Goal: Information Seeking & Learning: Learn about a topic

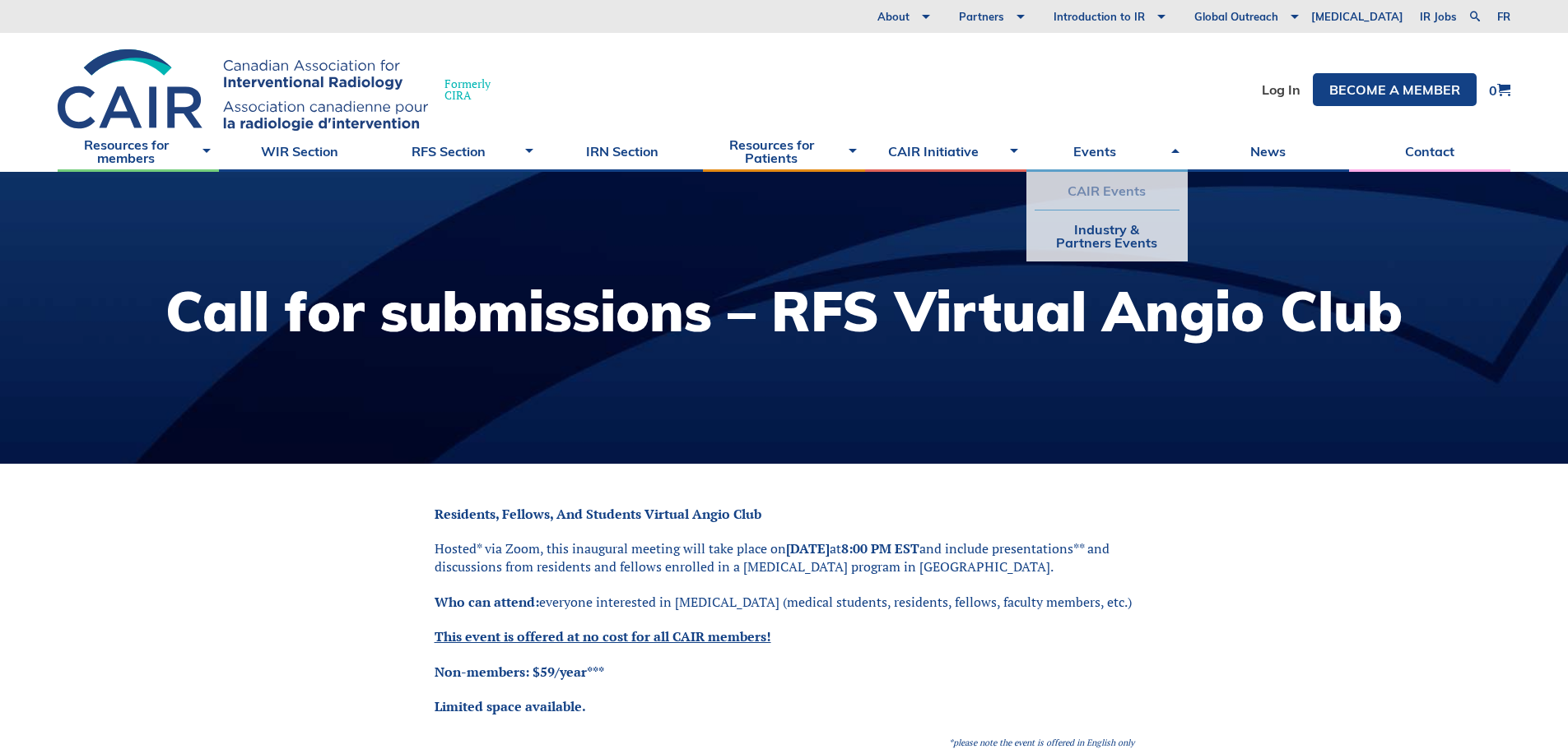
click at [1140, 189] on link "CAIR Events" at bounding box center [1106, 190] width 145 height 38
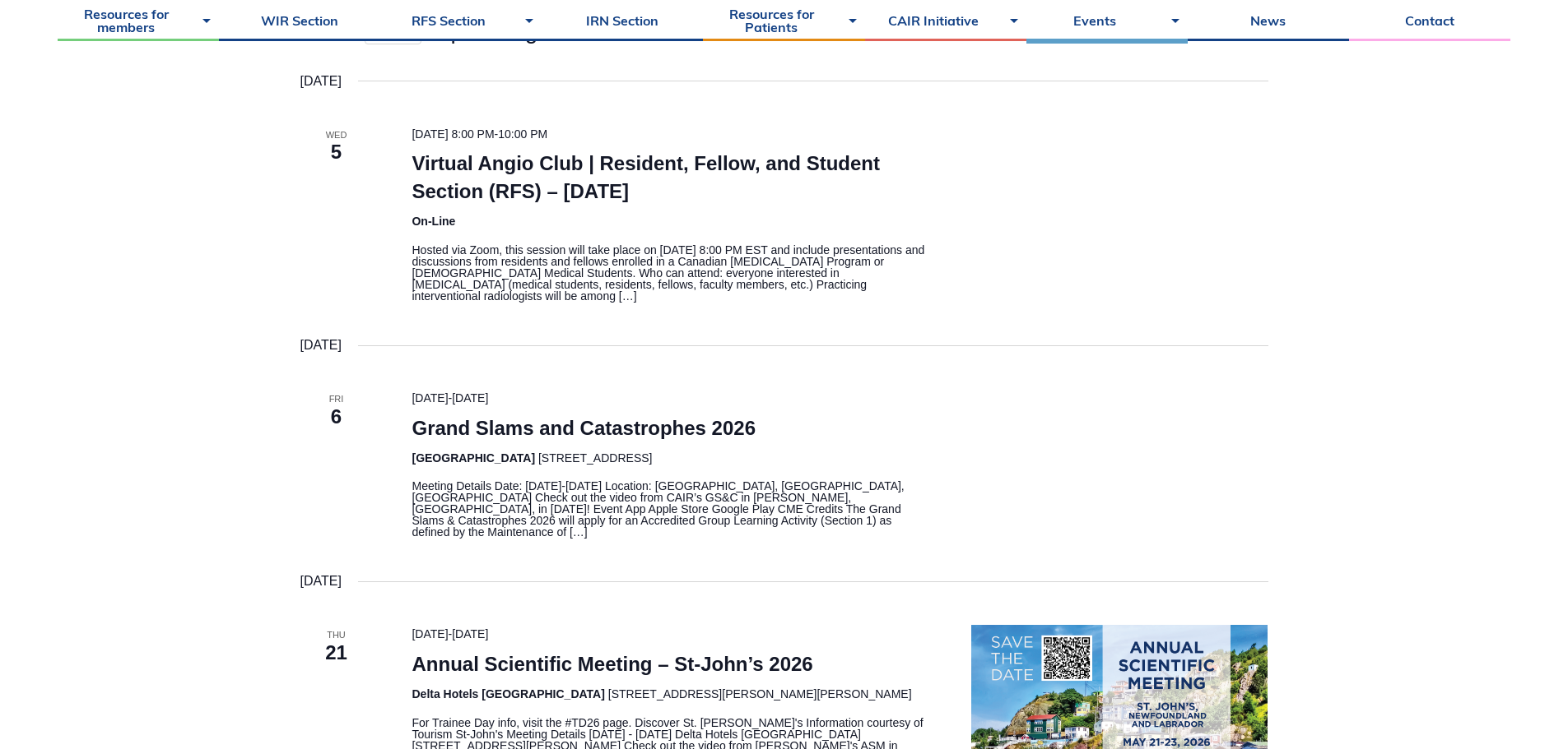
scroll to position [658, 0]
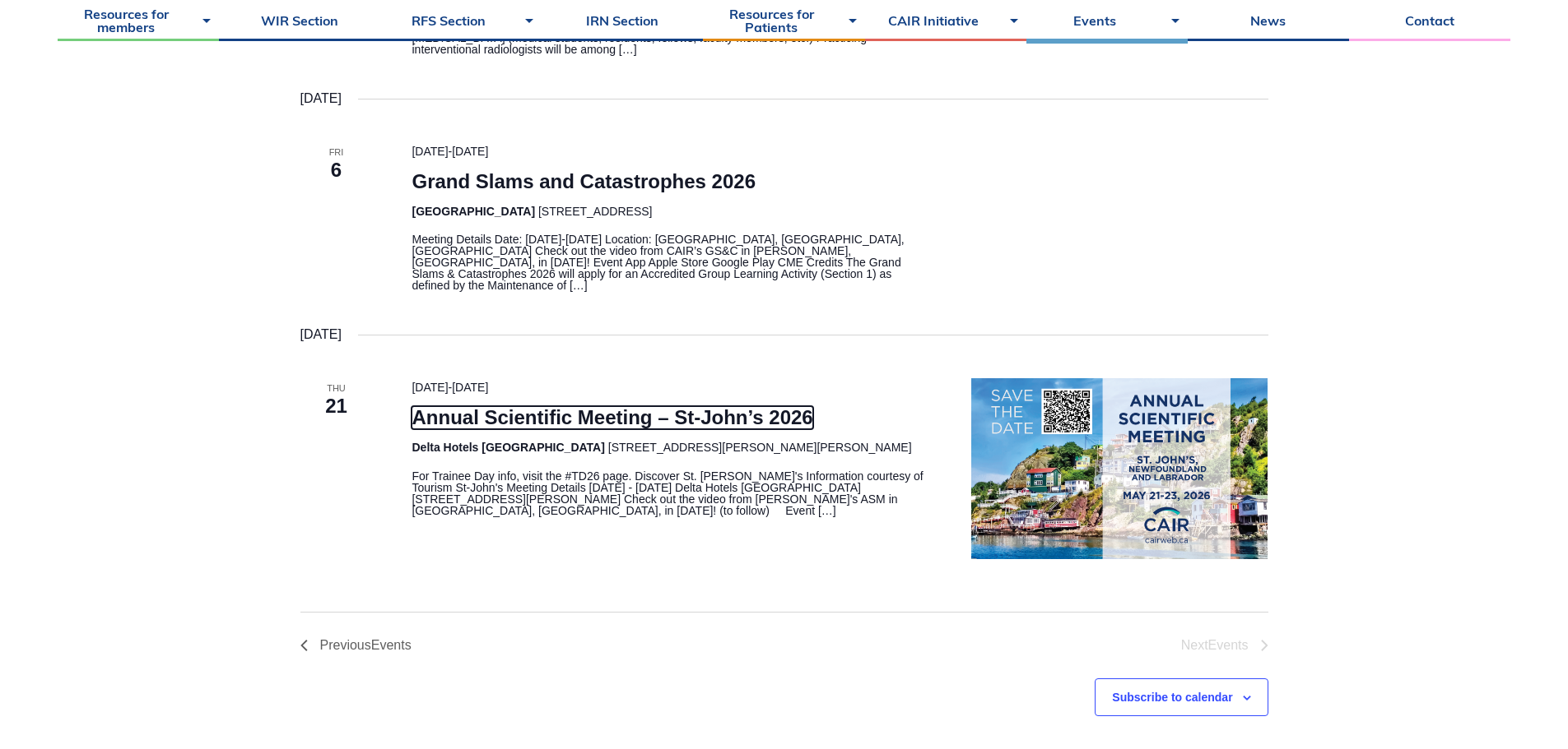
click at [592, 411] on link "Annual Scientific Meeting – St-John’s 2026" at bounding box center [612, 418] width 401 height 23
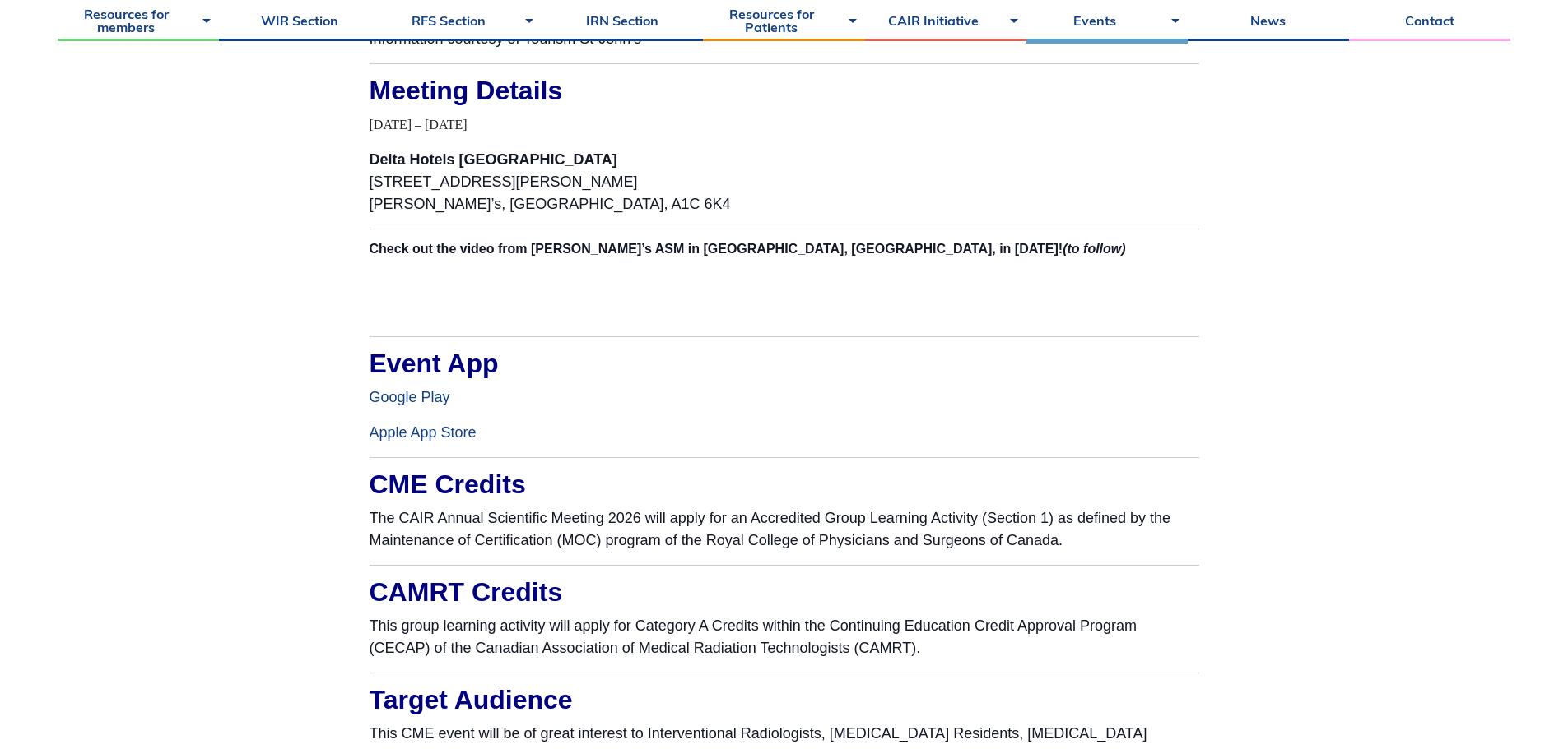
scroll to position [693, 0]
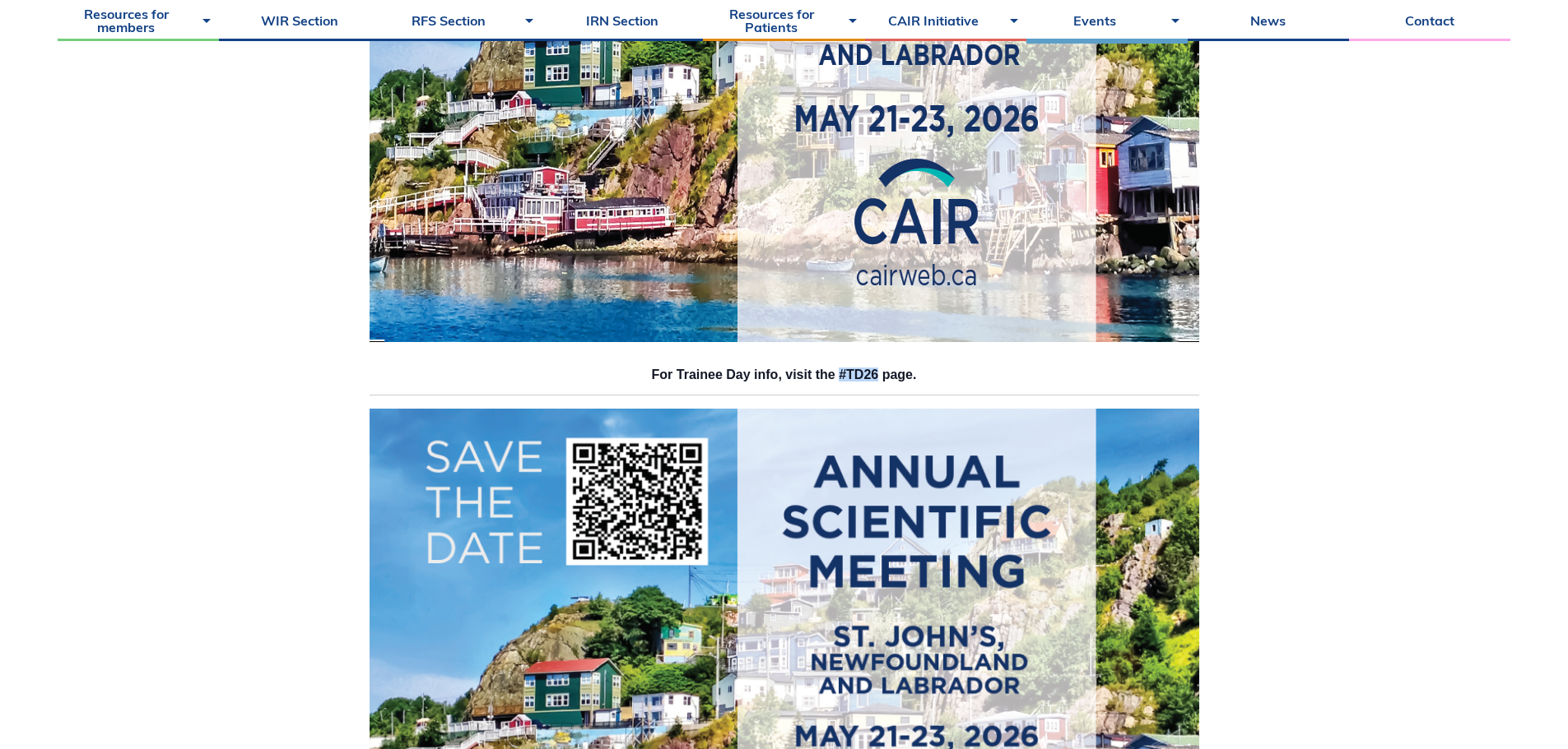
drag, startPoint x: 841, startPoint y: 376, endPoint x: 880, endPoint y: 377, distance: 39.0
click at [880, 377] on h3 "For Trainee Day info, visit the #TD26 page." at bounding box center [784, 375] width 830 height 14
copy h3 "#TD26"
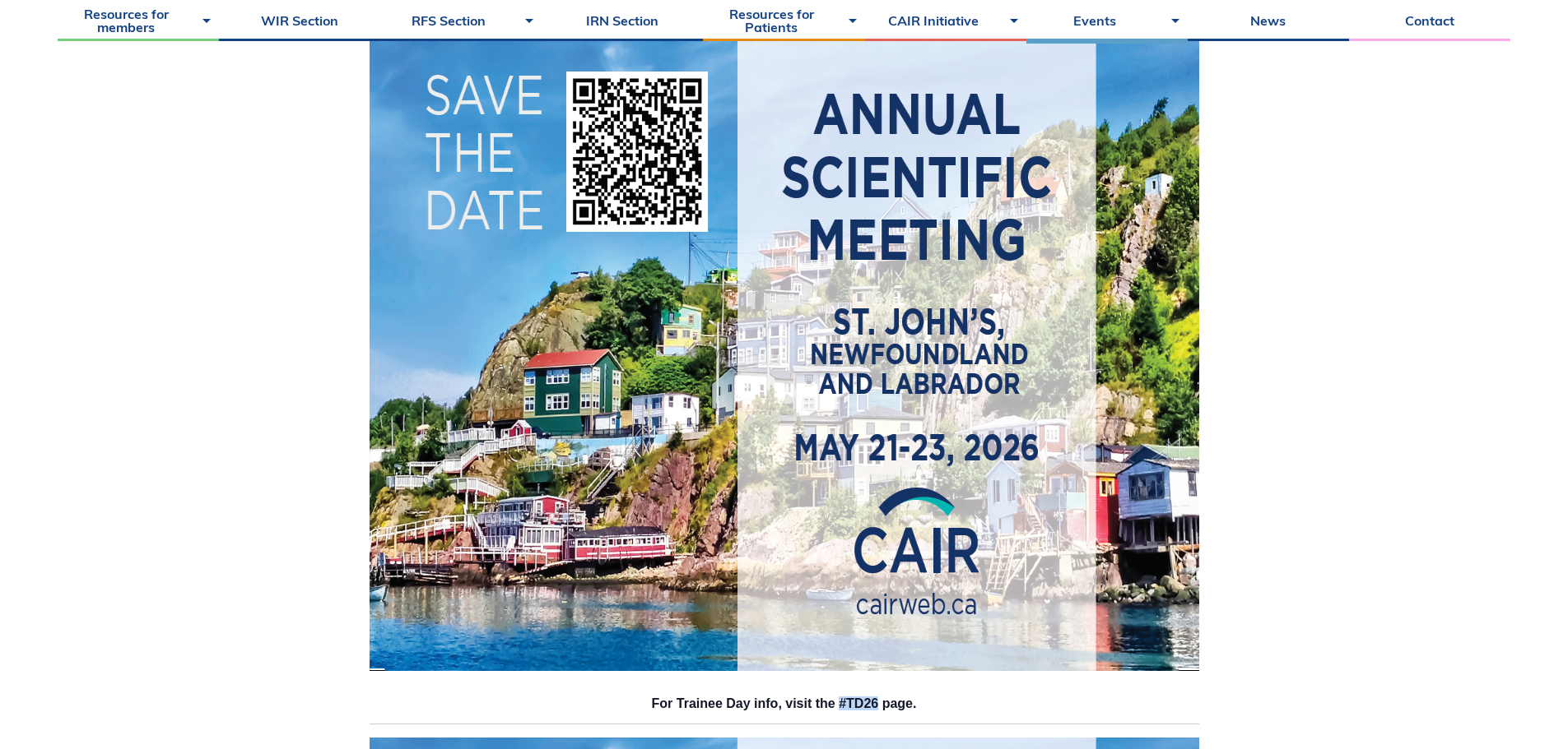
scroll to position [282, 0]
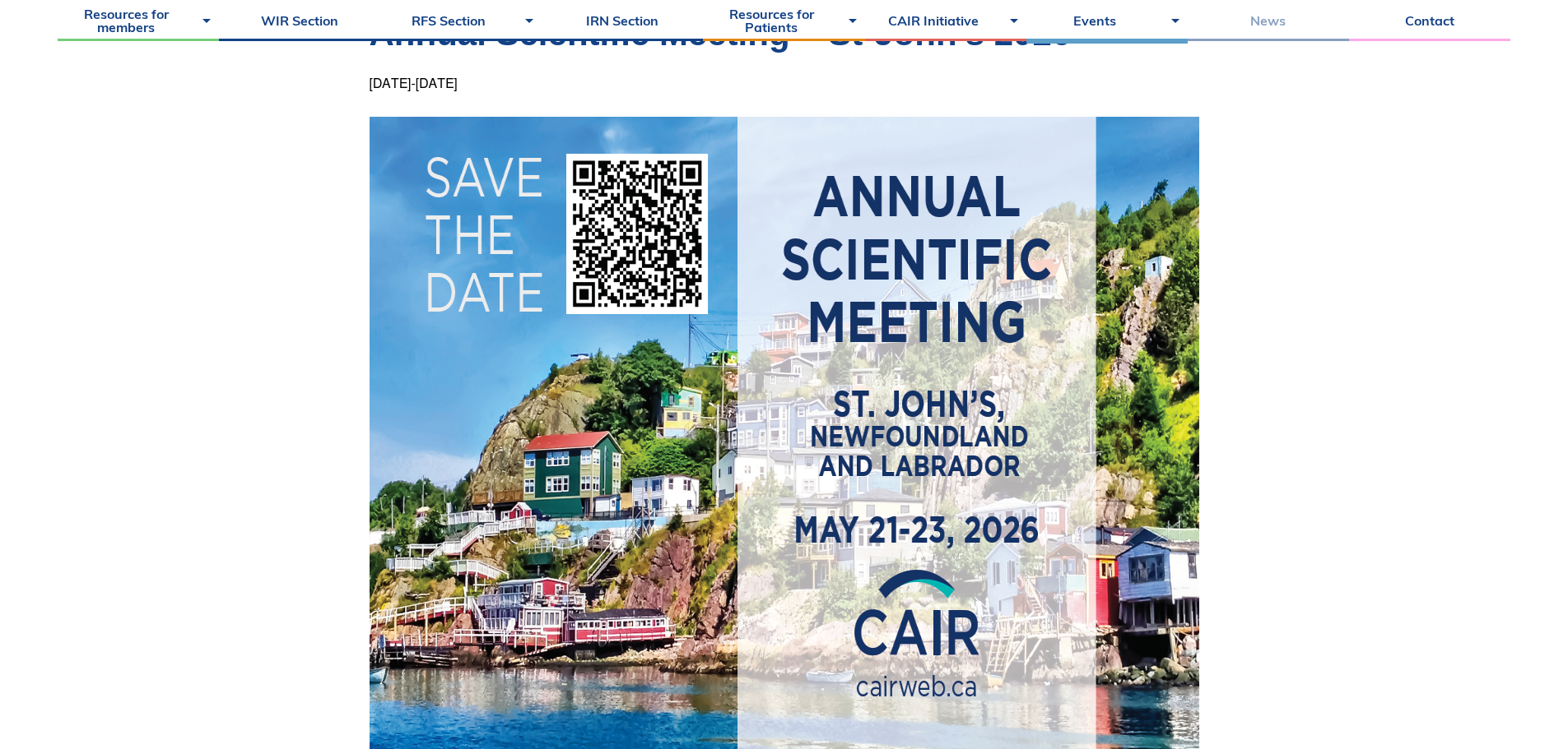
click at [1288, 30] on link "News" at bounding box center [1268, 20] width 162 height 41
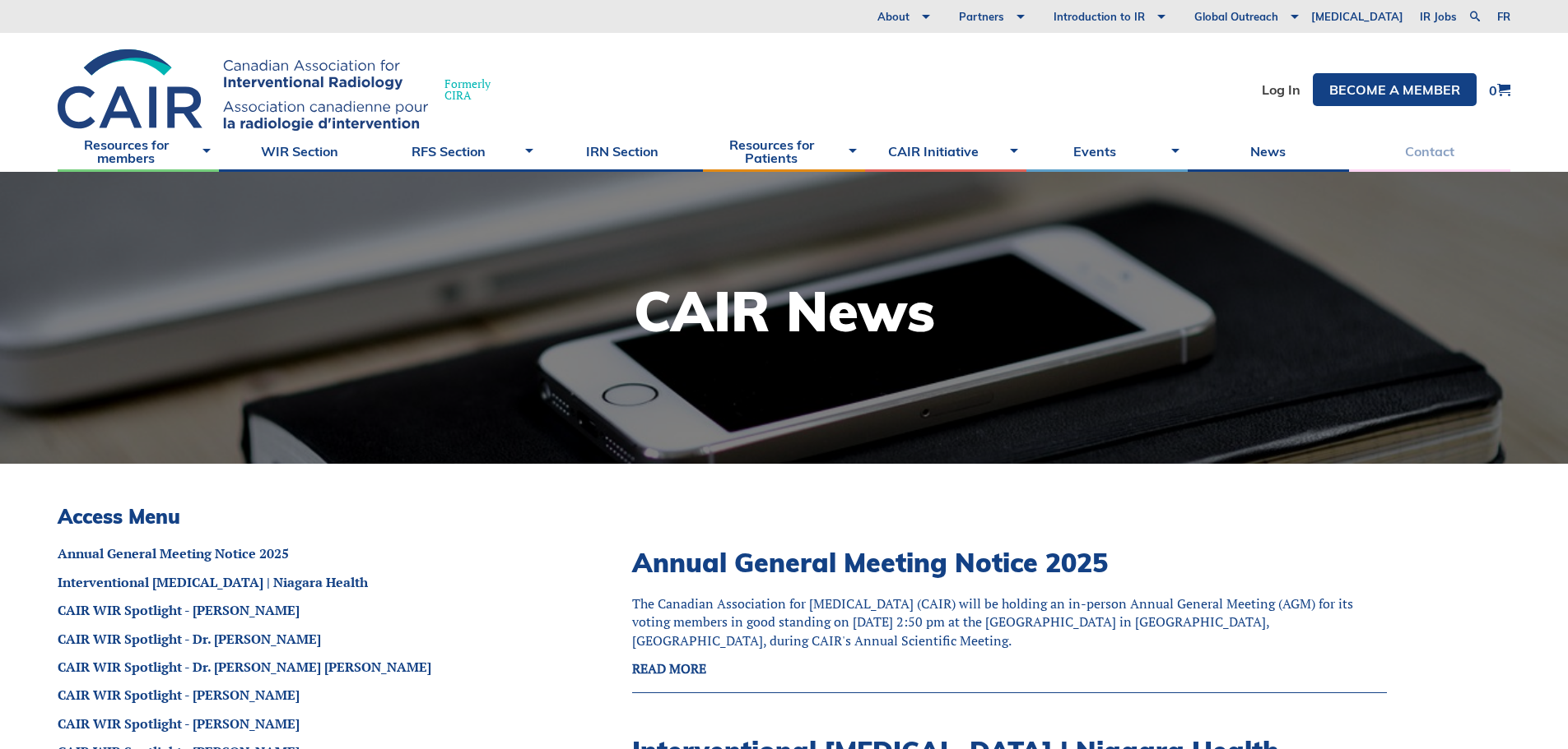
click at [1421, 148] on link "Contact" at bounding box center [1429, 151] width 162 height 41
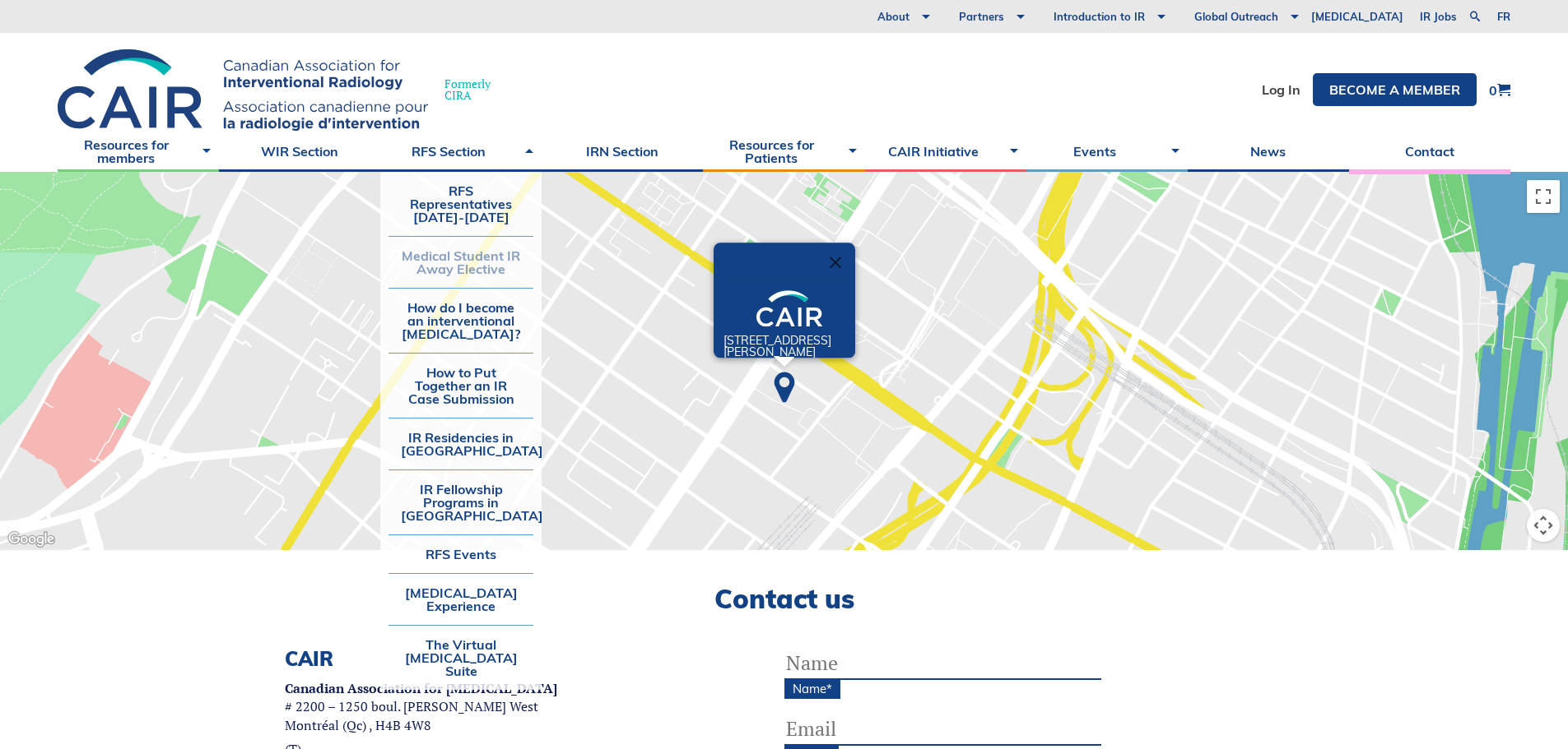
click at [469, 253] on link "Medical Student IR Away Elective" at bounding box center [460, 262] width 145 height 51
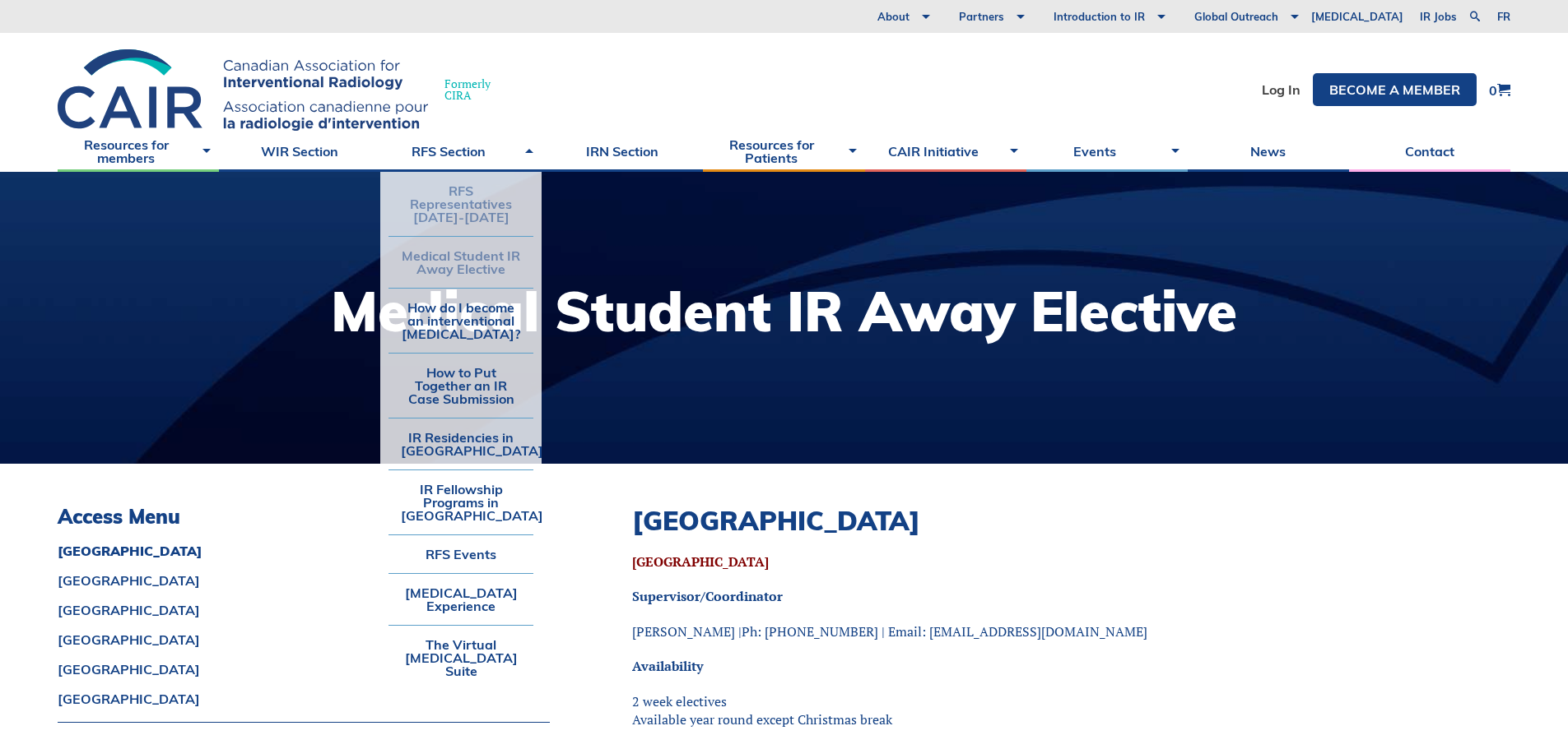
click at [473, 204] on link "RFS Representatives [DATE]-[DATE]" at bounding box center [460, 204] width 145 height 64
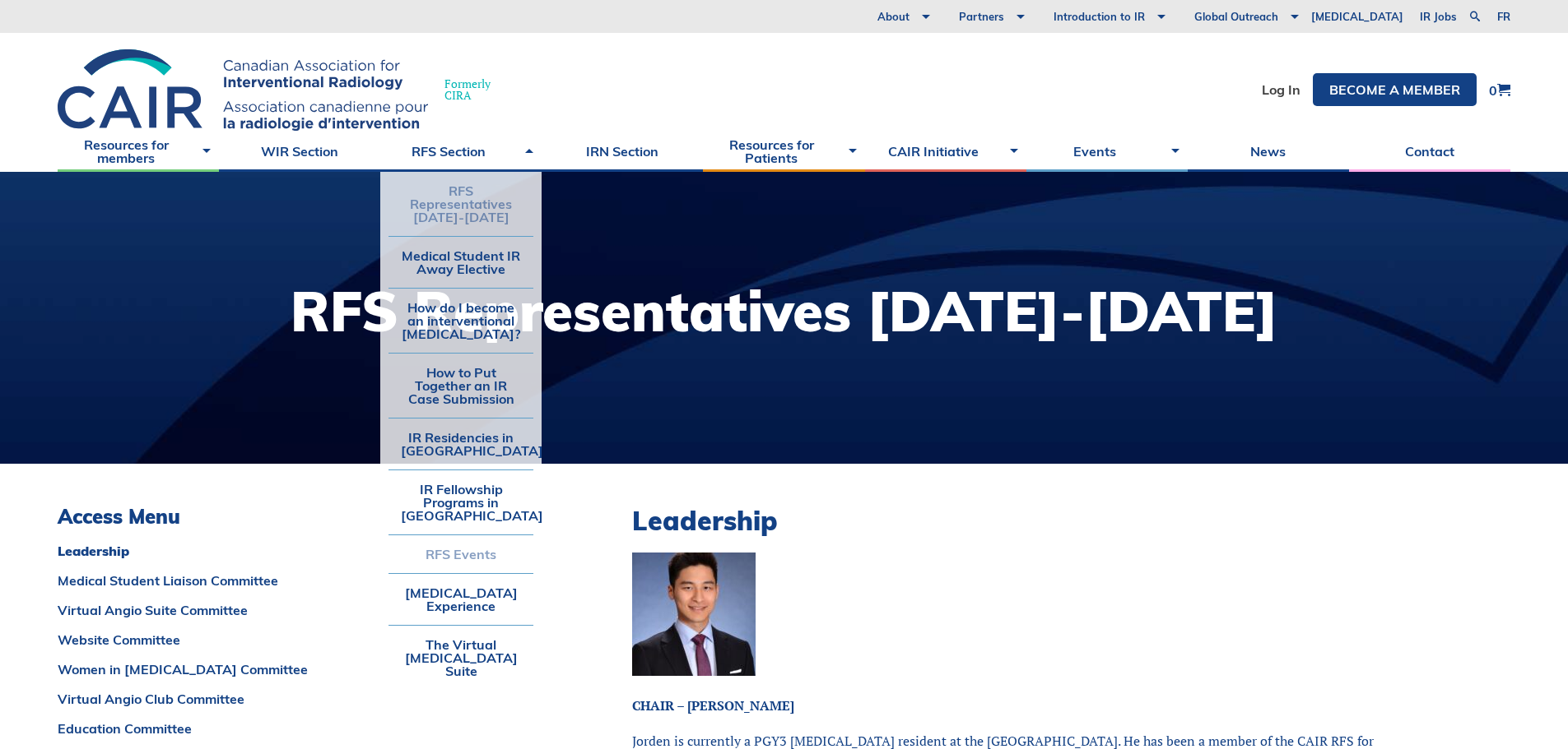
click at [467, 553] on link "RFS Events" at bounding box center [460, 554] width 145 height 38
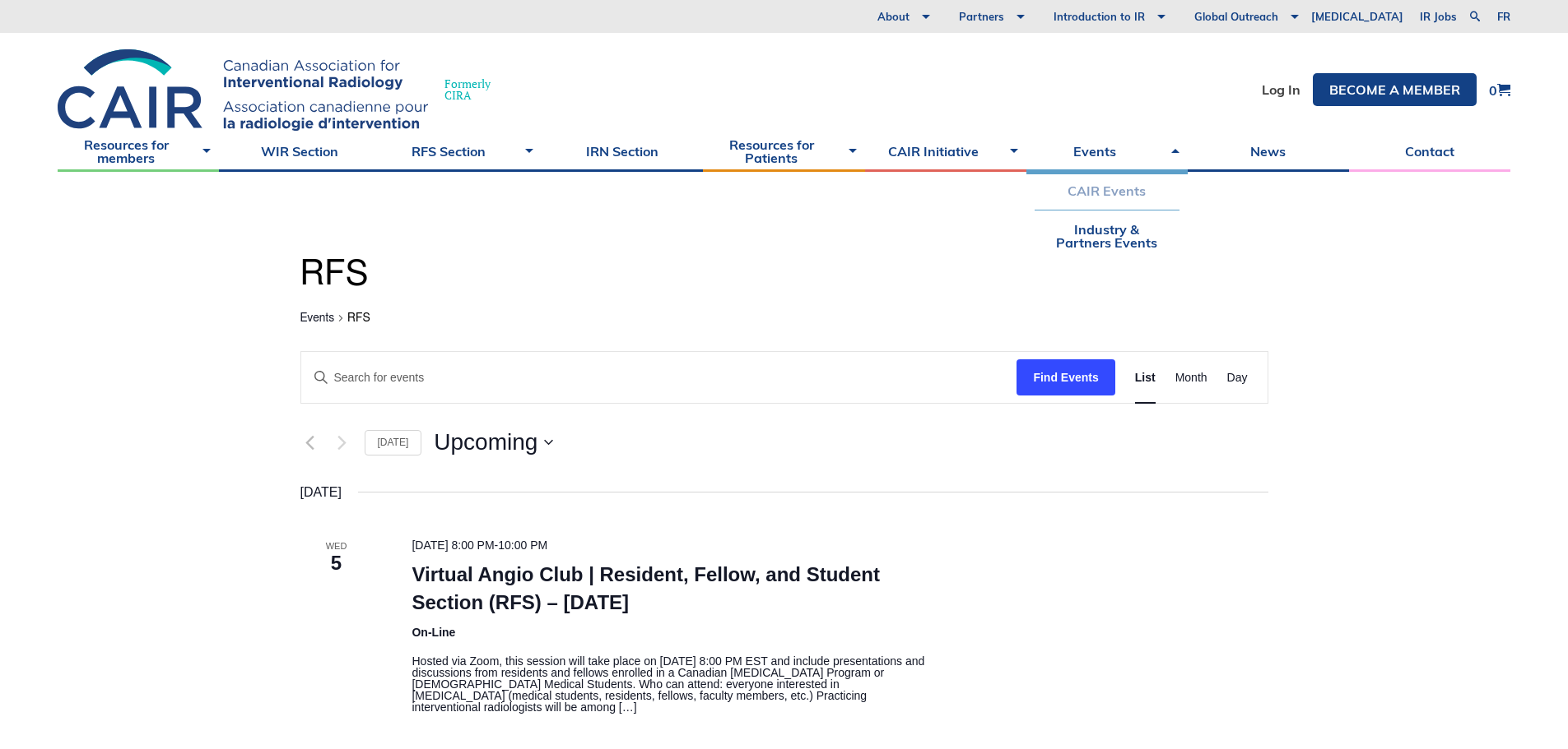
click at [1110, 200] on link "CAIR Events" at bounding box center [1106, 190] width 145 height 38
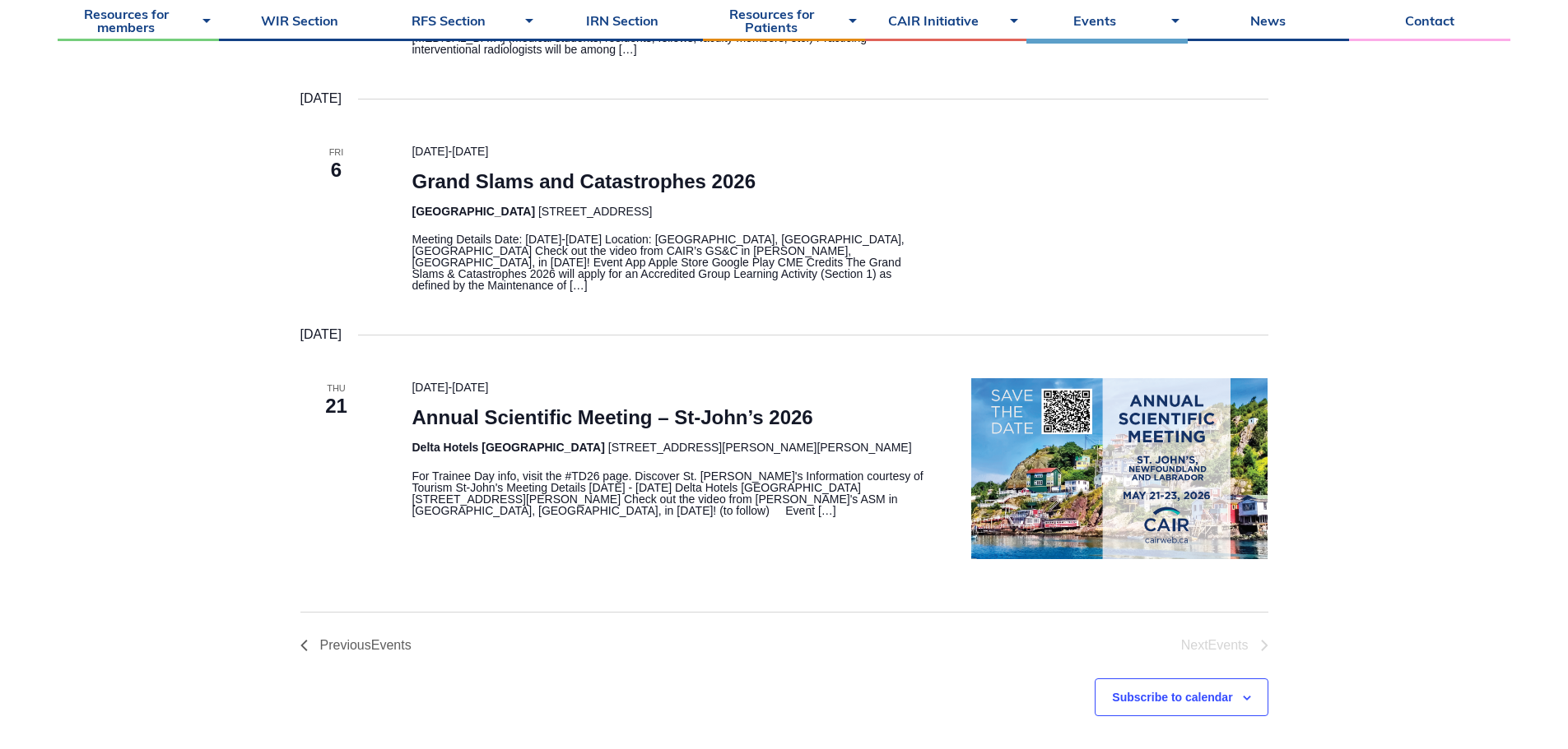
scroll to position [741, 0]
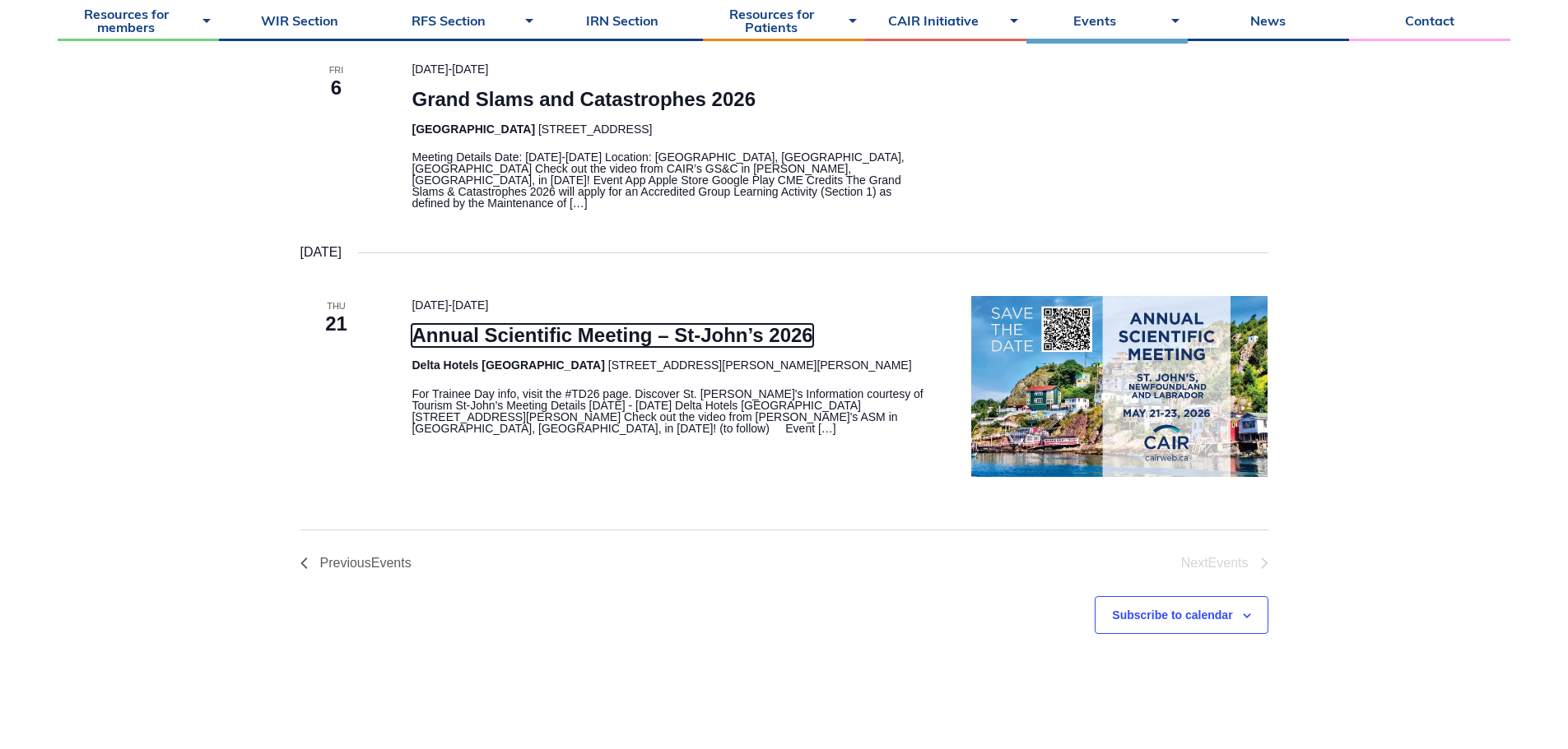
click at [510, 324] on link "Annual Scientific Meeting – St-John’s 2026" at bounding box center [612, 335] width 401 height 23
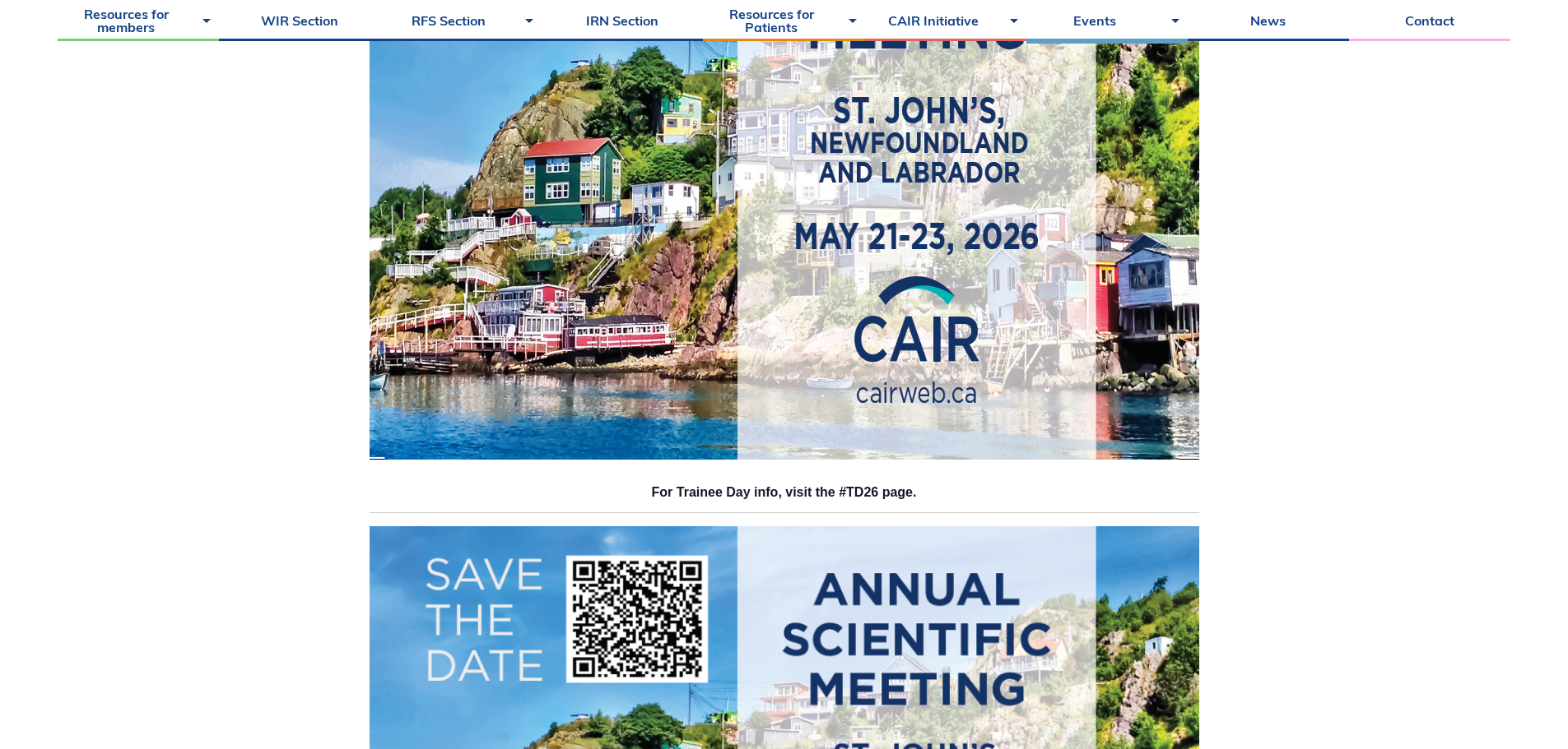
scroll to position [905, 0]
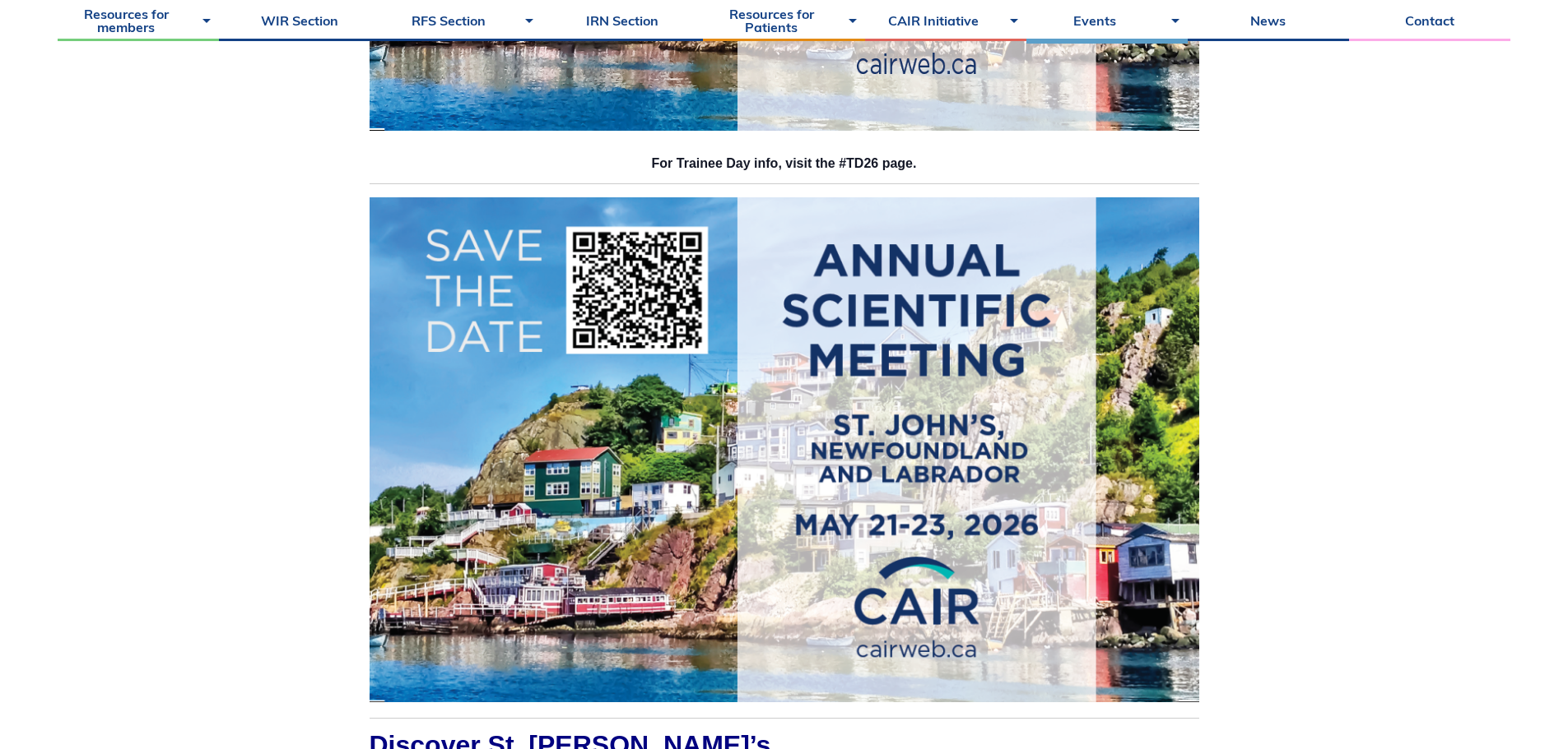
click at [878, 162] on h3 "For Trainee Day info, visit the #TD26 page." at bounding box center [784, 164] width 830 height 14
drag, startPoint x: 843, startPoint y: 162, endPoint x: 873, endPoint y: 162, distance: 30.0
click at [873, 162] on h3 "For Trainee Day info, visit the #TD26 page." at bounding box center [784, 164] width 830 height 14
click at [710, 157] on h3 "For Trainee Day info, visit the #TD26 page." at bounding box center [784, 164] width 830 height 14
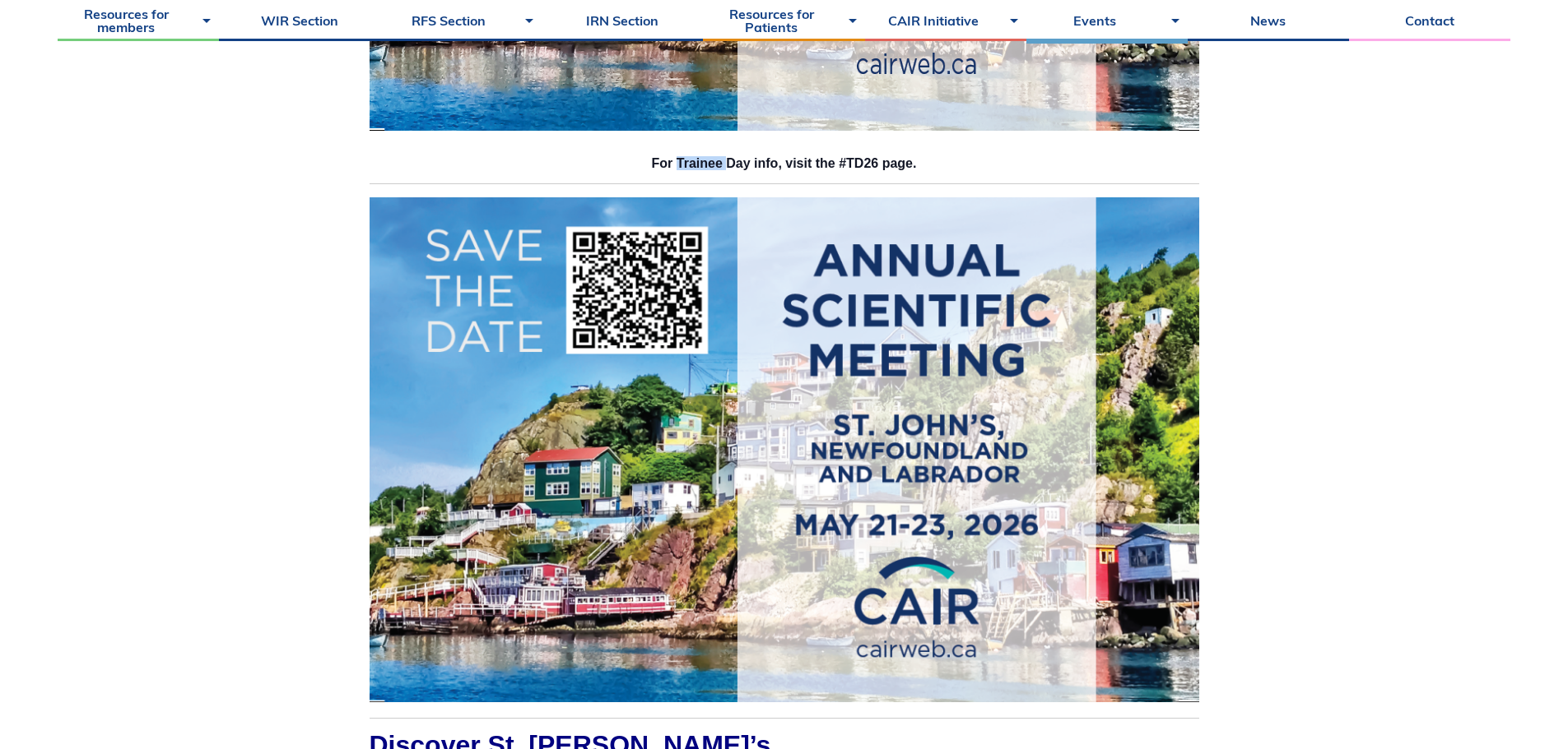
click at [710, 157] on h3 "For Trainee Day info, visit the #TD26 page." at bounding box center [784, 164] width 830 height 14
click at [847, 157] on h3 "For Trainee Day info, visit the #TD26 page." at bounding box center [784, 164] width 830 height 14
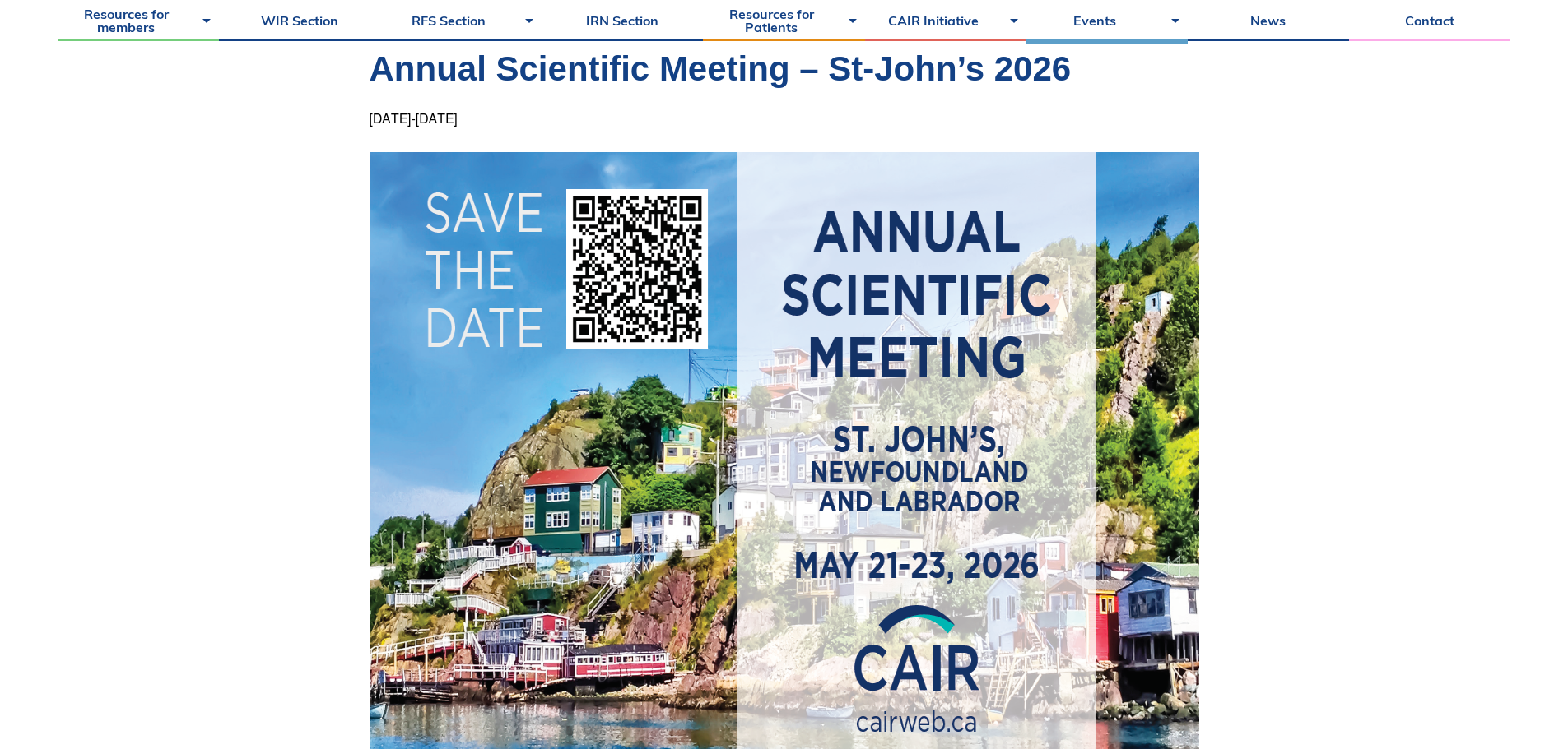
scroll to position [0, 0]
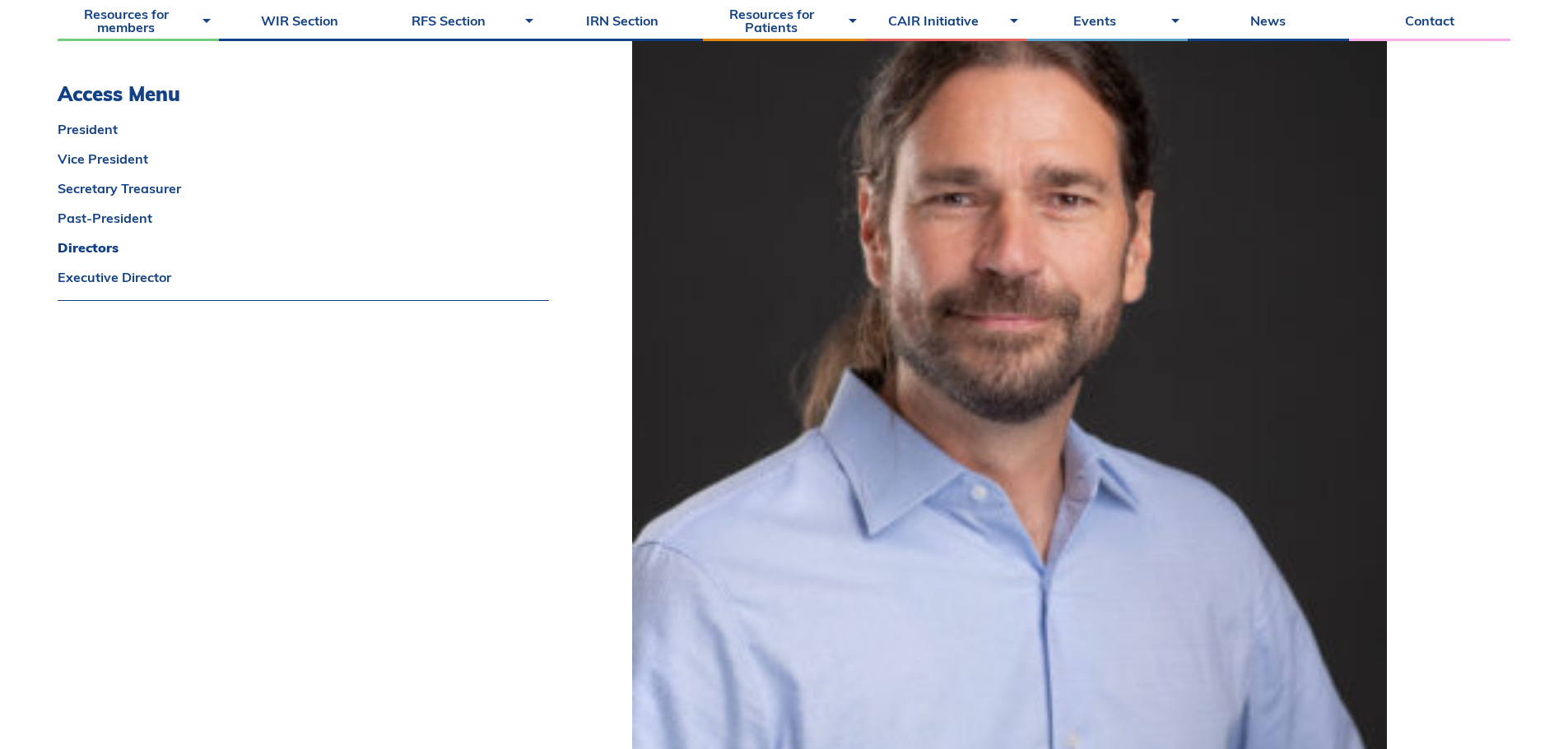
scroll to position [3537, 0]
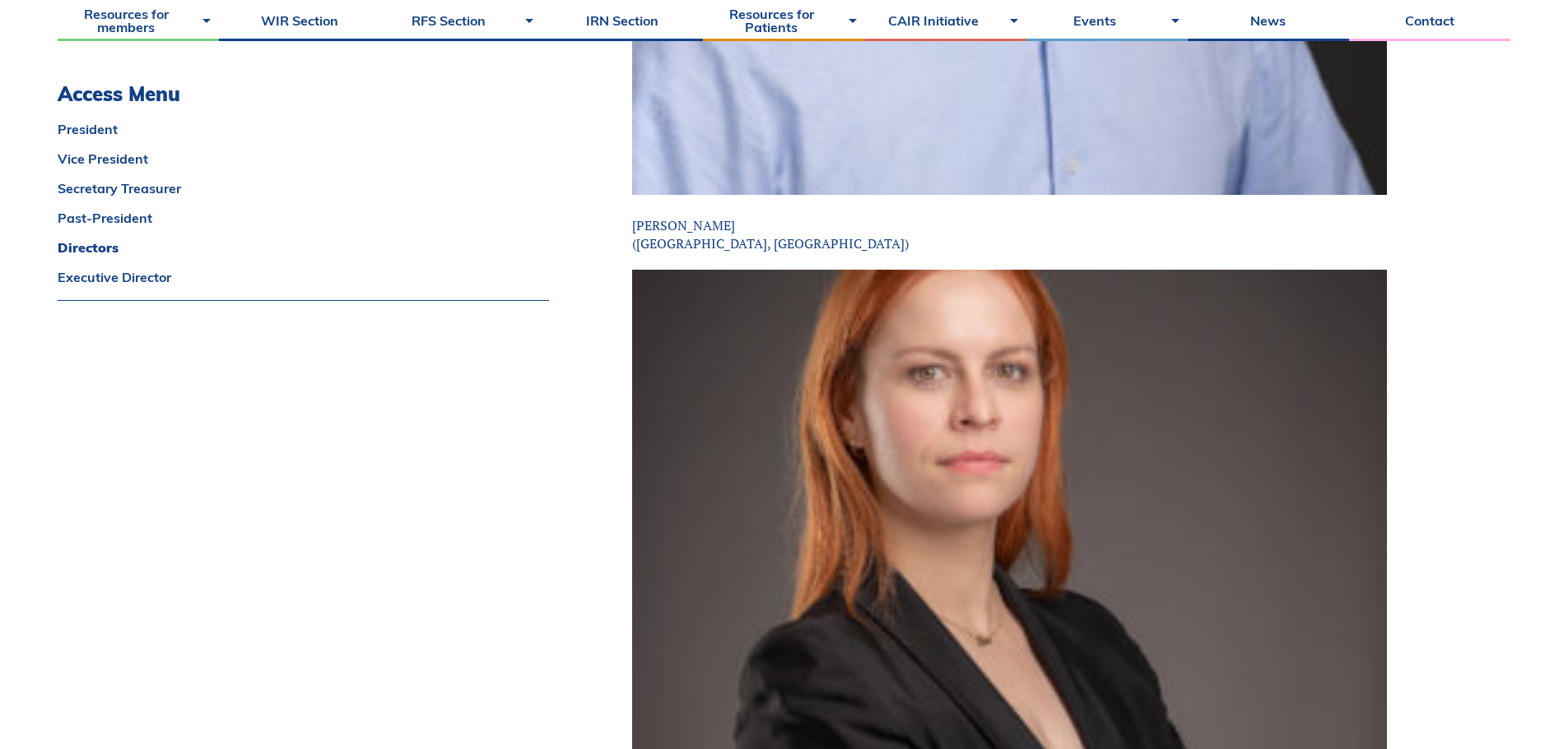
click at [682, 228] on p "[PERSON_NAME] ([GEOGRAPHIC_DATA], [GEOGRAPHIC_DATA])" at bounding box center [1009, 235] width 754 height 37
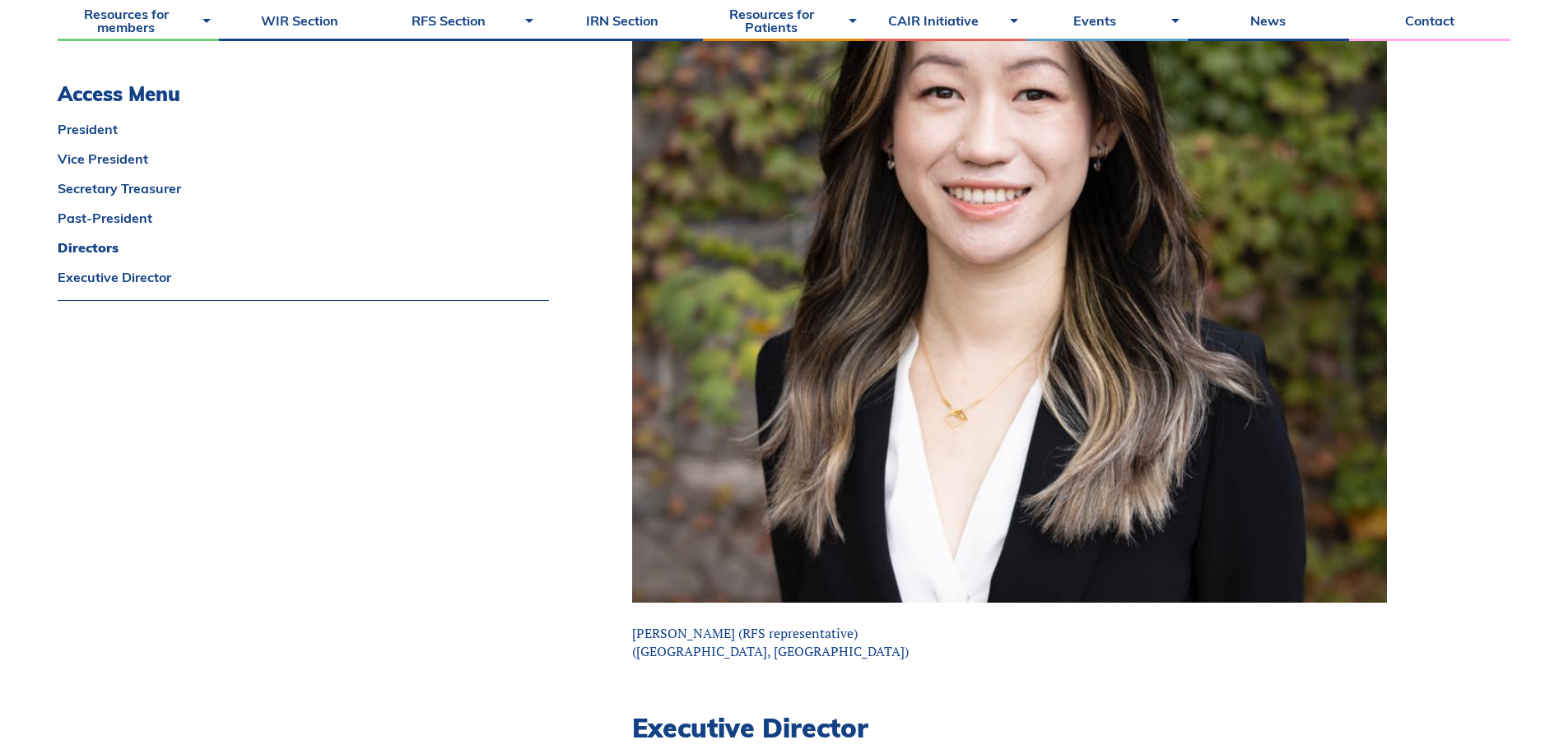
scroll to position [7650, 0]
